Goal: Task Accomplishment & Management: Complete application form

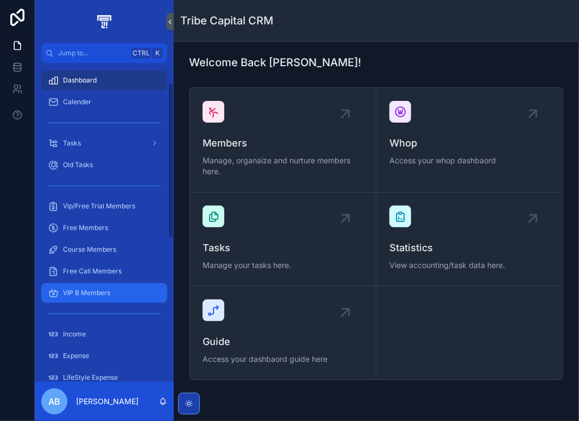
scroll to position [163, 0]
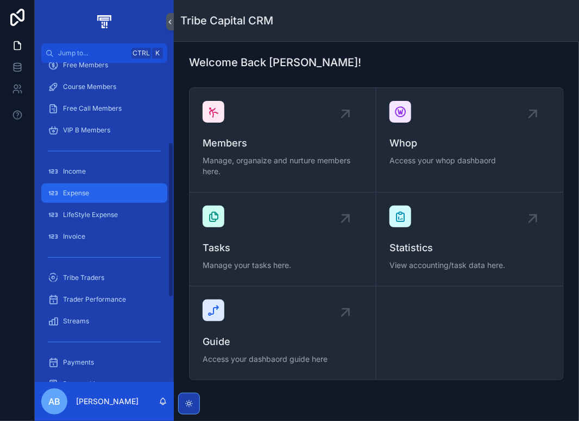
click at [80, 193] on span "Expense" at bounding box center [76, 193] width 26 height 9
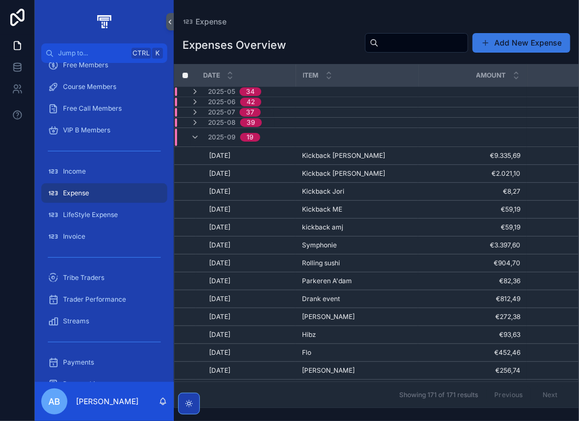
click at [519, 45] on button "Add New Expense" at bounding box center [522, 43] width 98 height 20
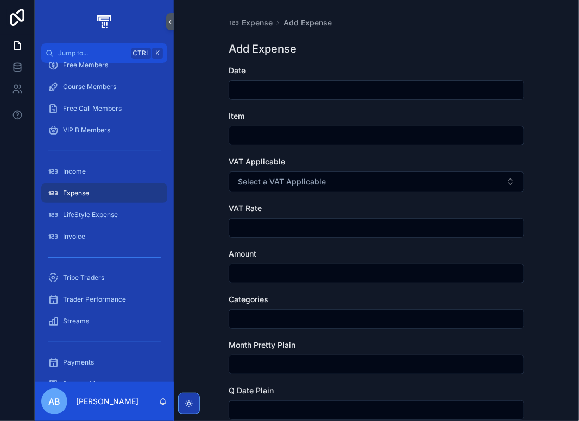
click at [252, 84] on input "scrollable content" at bounding box center [376, 90] width 294 height 15
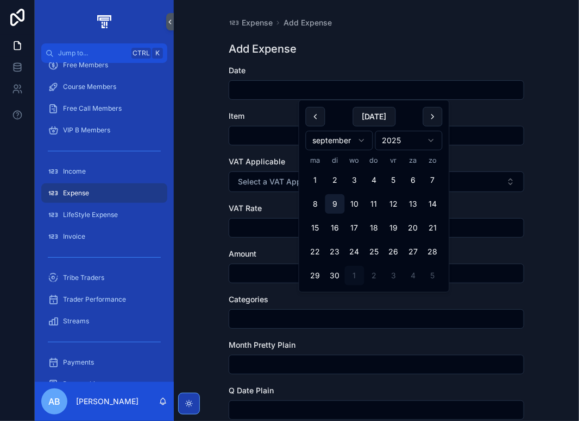
click at [329, 202] on button "9" at bounding box center [335, 204] width 20 height 20
type input "********"
click at [246, 138] on input "scrollable content" at bounding box center [376, 135] width 294 height 15
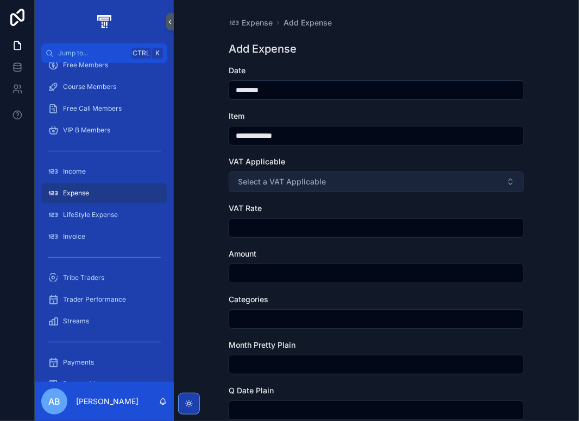
type input "**********"
click at [269, 182] on span "Select a VAT Applicable" at bounding box center [282, 182] width 88 height 11
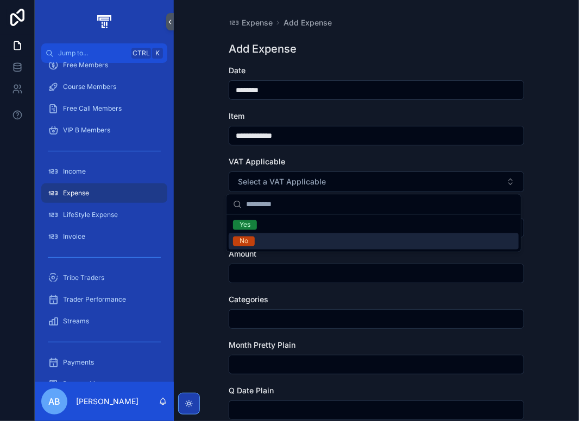
click at [264, 242] on div "No" at bounding box center [374, 242] width 290 height 16
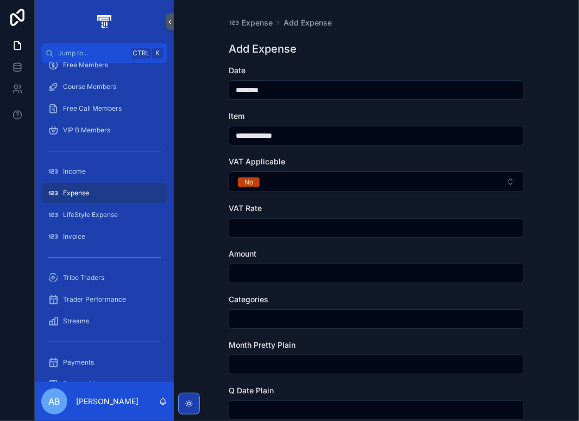
click at [266, 231] on input "scrollable content" at bounding box center [376, 228] width 294 height 15
click at [244, 276] on input "scrollable content" at bounding box center [376, 273] width 294 height 15
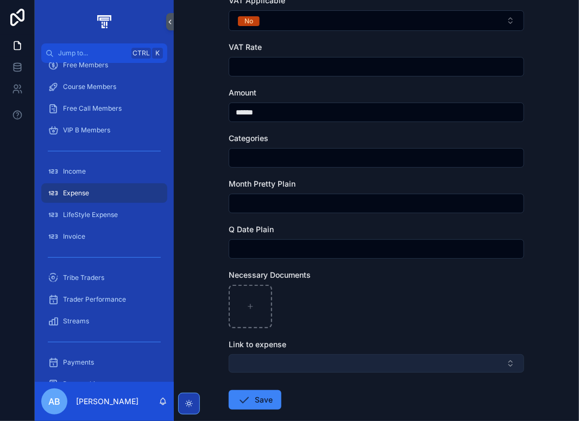
scroll to position [163, 0]
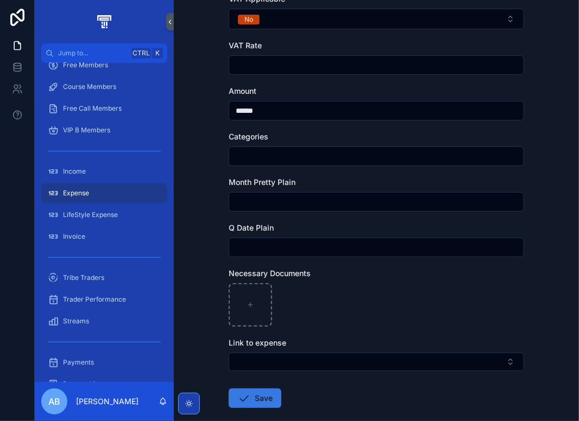
type input "******"
click at [263, 399] on button "Save" at bounding box center [255, 399] width 53 height 20
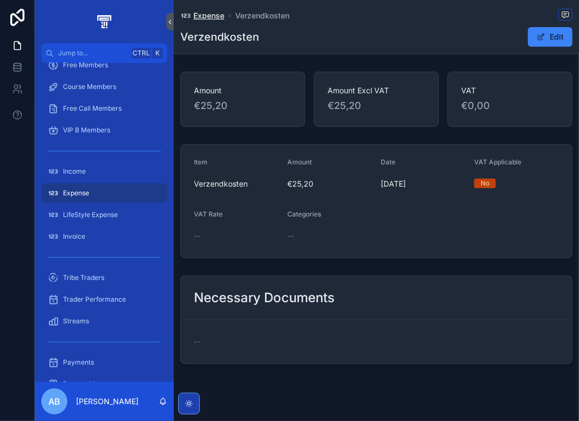
click at [214, 20] on span "Expense" at bounding box center [208, 15] width 31 height 11
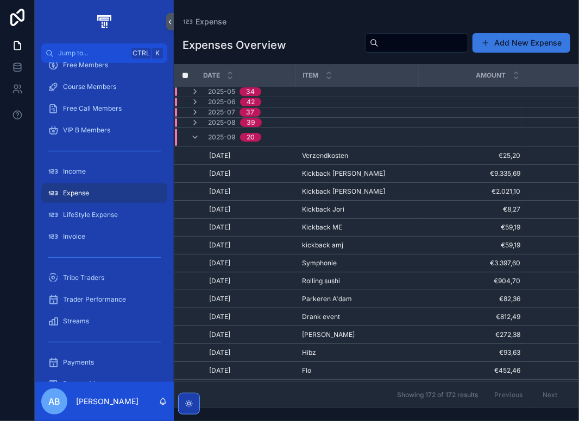
click at [519, 45] on button "Add New Expense" at bounding box center [522, 43] width 98 height 20
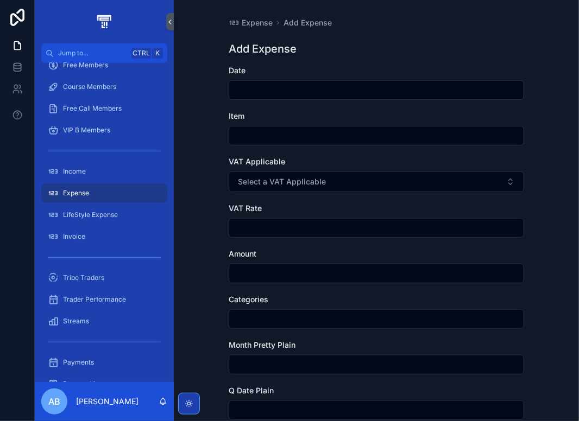
click at [278, 86] on input "scrollable content" at bounding box center [376, 90] width 294 height 15
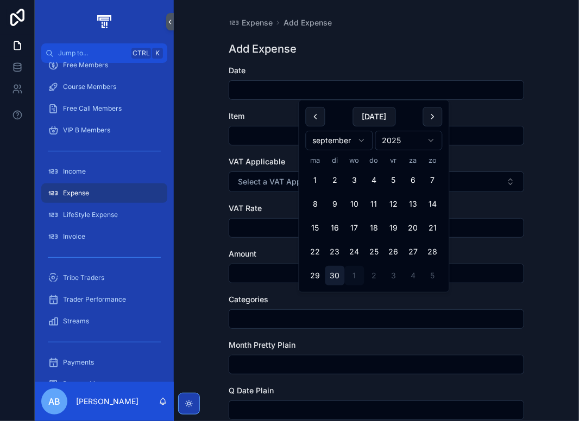
click at [335, 282] on button "30" at bounding box center [335, 276] width 20 height 20
type input "*********"
click at [259, 133] on input "scrollable content" at bounding box center [376, 135] width 294 height 15
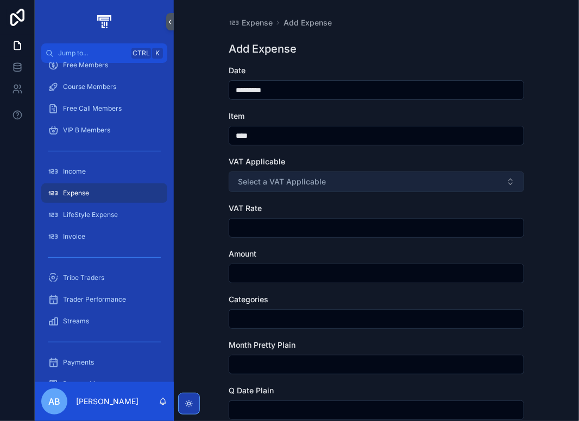
type input "****"
click at [281, 186] on span "Select a VAT Applicable" at bounding box center [282, 182] width 88 height 11
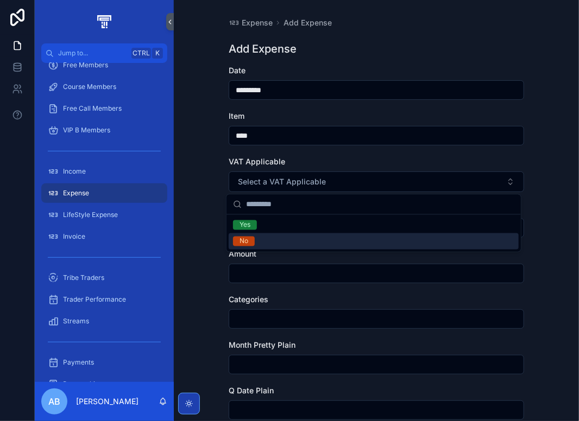
click at [269, 238] on div "No" at bounding box center [374, 242] width 290 height 16
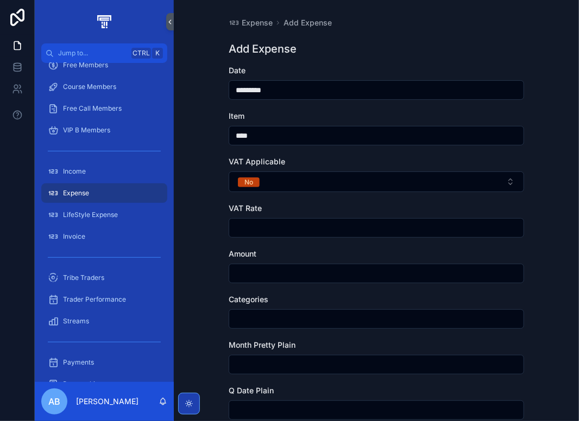
click at [266, 225] on input "scrollable content" at bounding box center [376, 228] width 294 height 15
click at [256, 279] on input "scrollable content" at bounding box center [376, 273] width 294 height 15
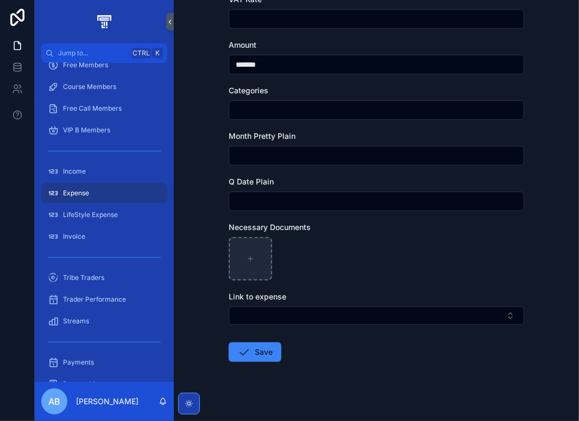
scroll to position [217, 0]
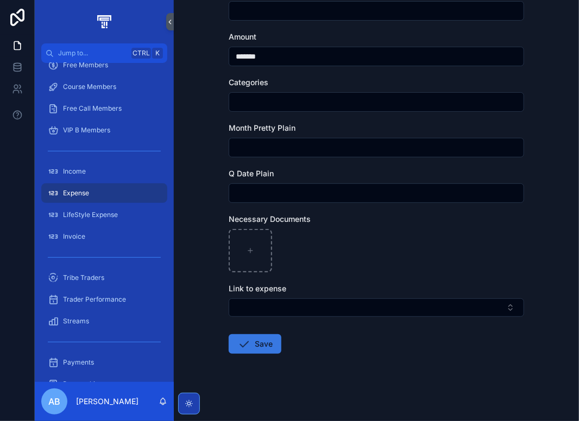
type input "*******"
click at [257, 345] on button "Save" at bounding box center [255, 345] width 53 height 20
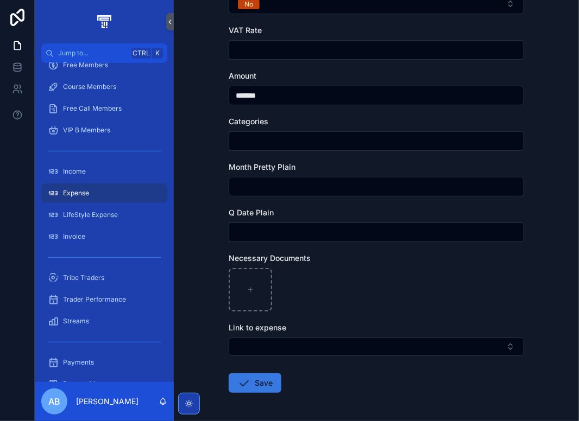
click at [260, 376] on button "Save" at bounding box center [255, 384] width 53 height 20
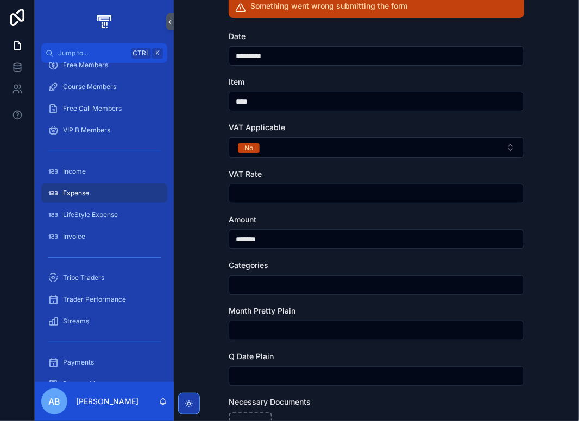
scroll to position [0, 0]
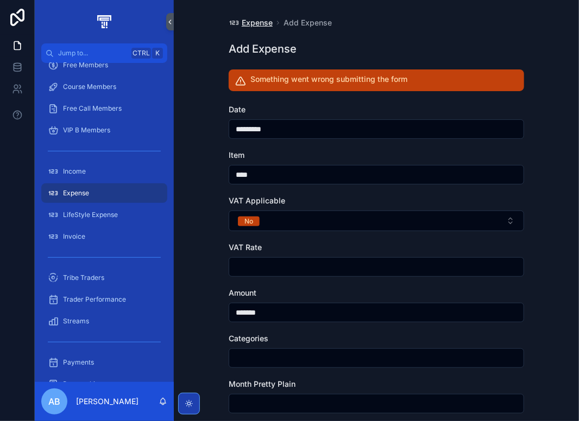
click at [250, 23] on span "Expense" at bounding box center [257, 22] width 31 height 11
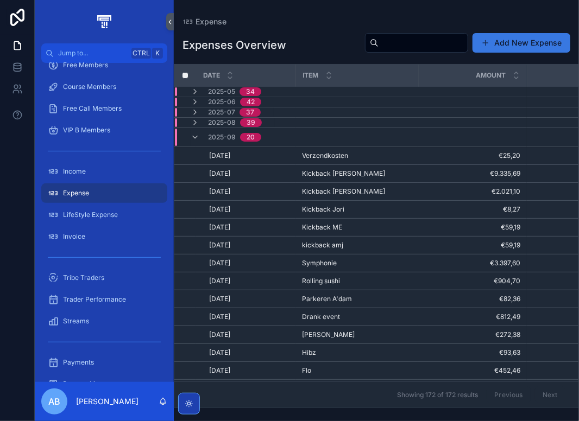
click at [530, 45] on button "Add New Expense" at bounding box center [522, 43] width 98 height 20
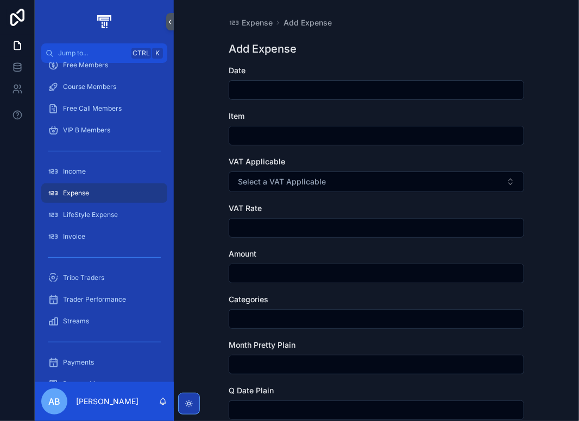
click at [262, 85] on input "scrollable content" at bounding box center [376, 90] width 294 height 15
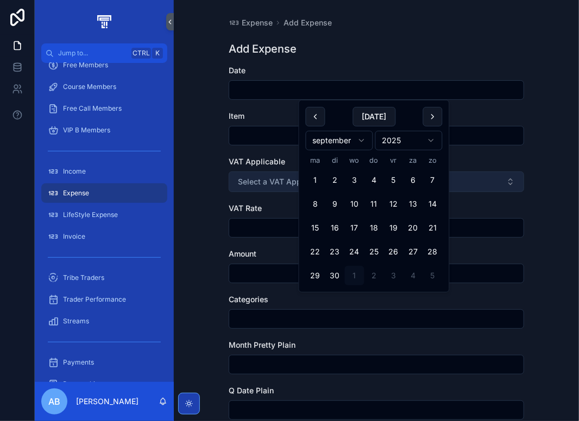
click at [340, 274] on button "30" at bounding box center [335, 276] width 20 height 20
type input "*********"
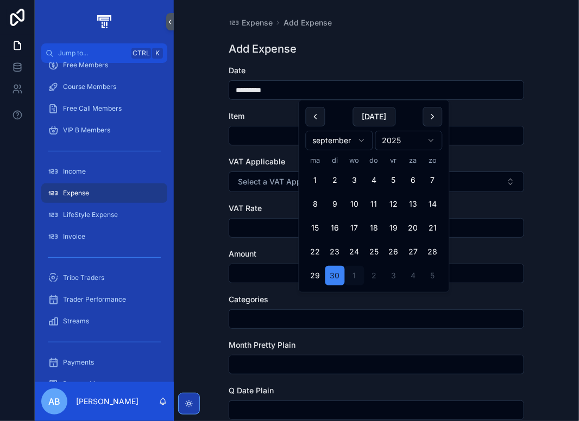
click at [248, 140] on input "scrollable content" at bounding box center [376, 135] width 294 height 15
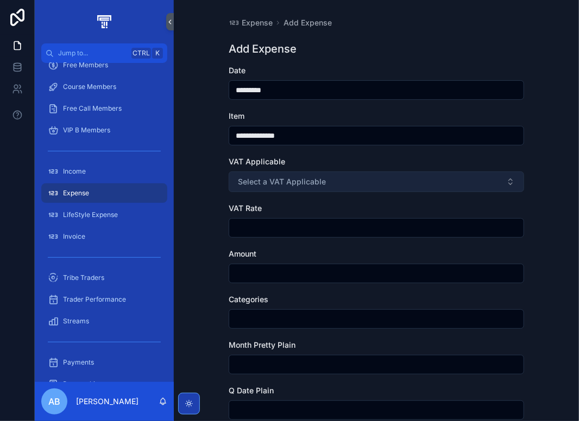
type input "**********"
click at [298, 182] on span "Select a VAT Applicable" at bounding box center [282, 182] width 88 height 11
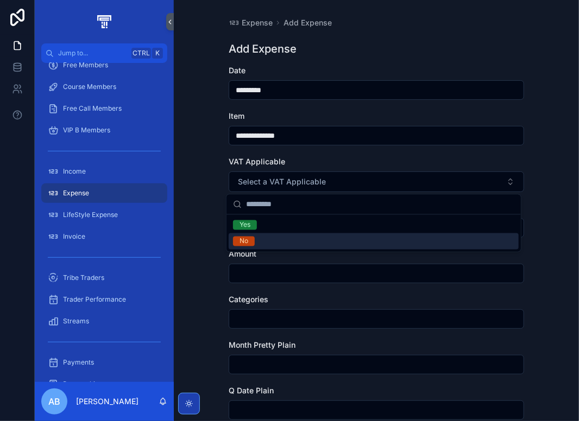
click at [274, 240] on div "No" at bounding box center [374, 242] width 290 height 16
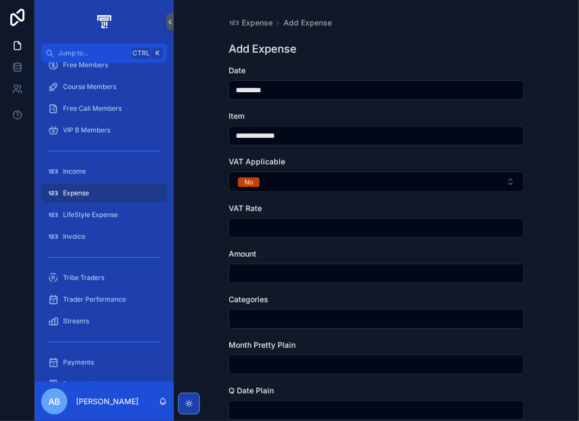
click at [256, 273] on input "scrollable content" at bounding box center [376, 273] width 294 height 15
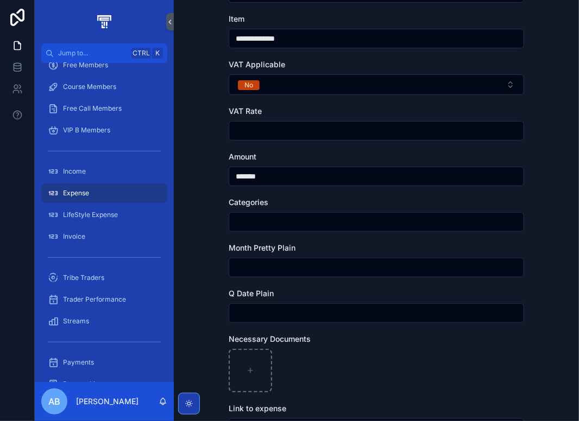
scroll to position [219, 0]
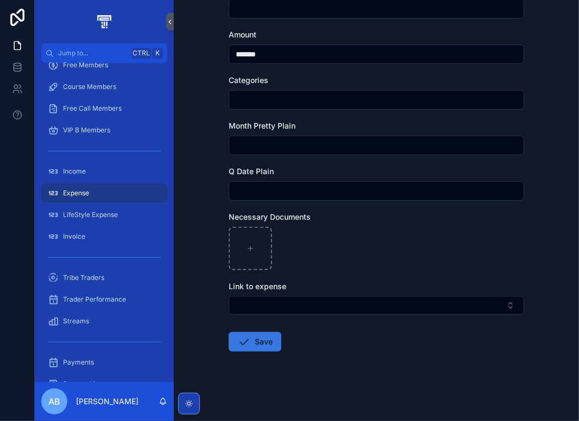
type input "*******"
click at [264, 347] on button "Save" at bounding box center [255, 342] width 53 height 20
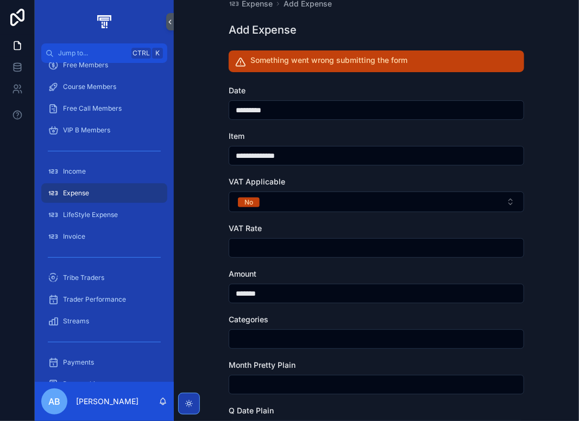
scroll to position [0, 0]
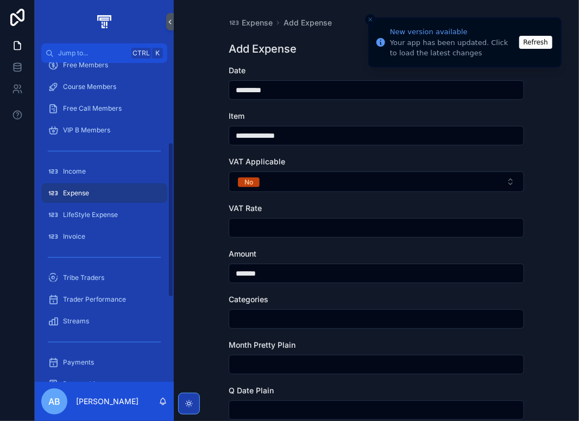
click at [536, 45] on button "Refresh" at bounding box center [535, 42] width 33 height 13
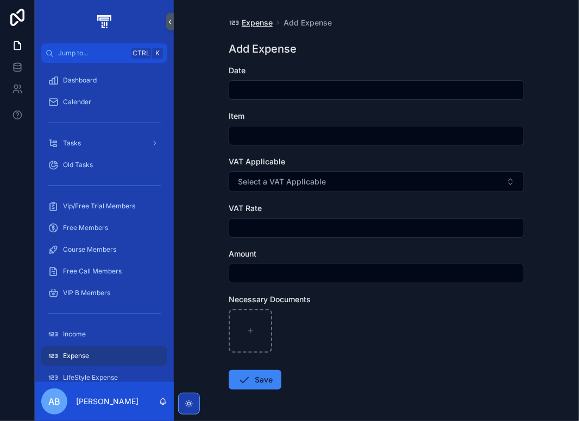
click at [254, 20] on span "Expense" at bounding box center [257, 22] width 31 height 11
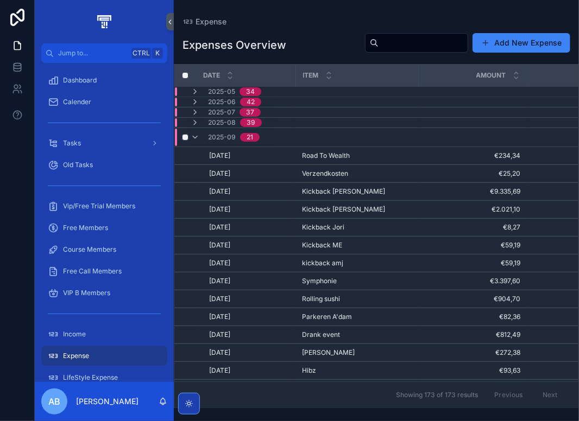
click at [202, 136] on div "2025-09 21" at bounding box center [225, 137] width 69 height 17
